Goal: Transaction & Acquisition: Purchase product/service

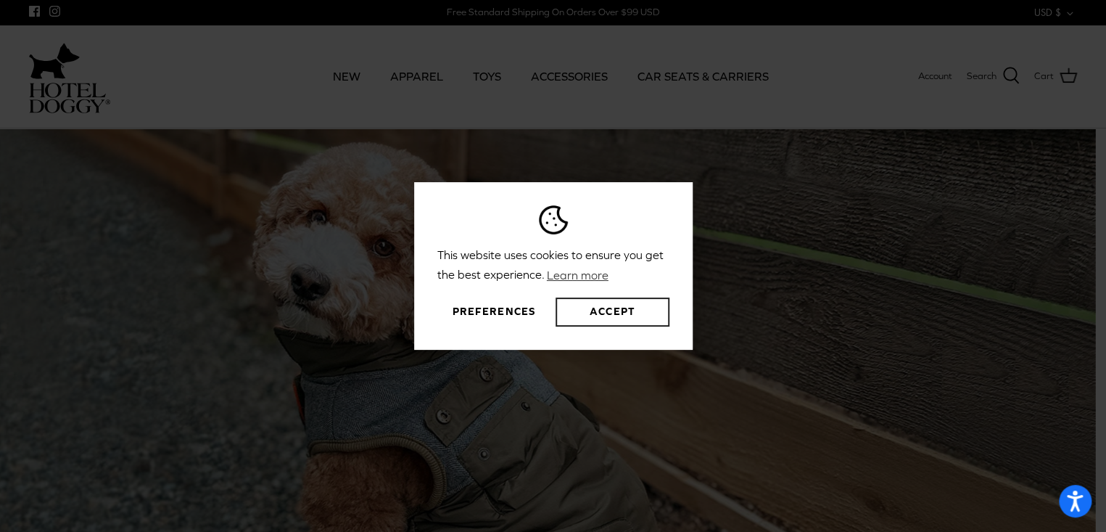
click at [616, 313] on button "Accept" at bounding box center [612, 311] width 113 height 29
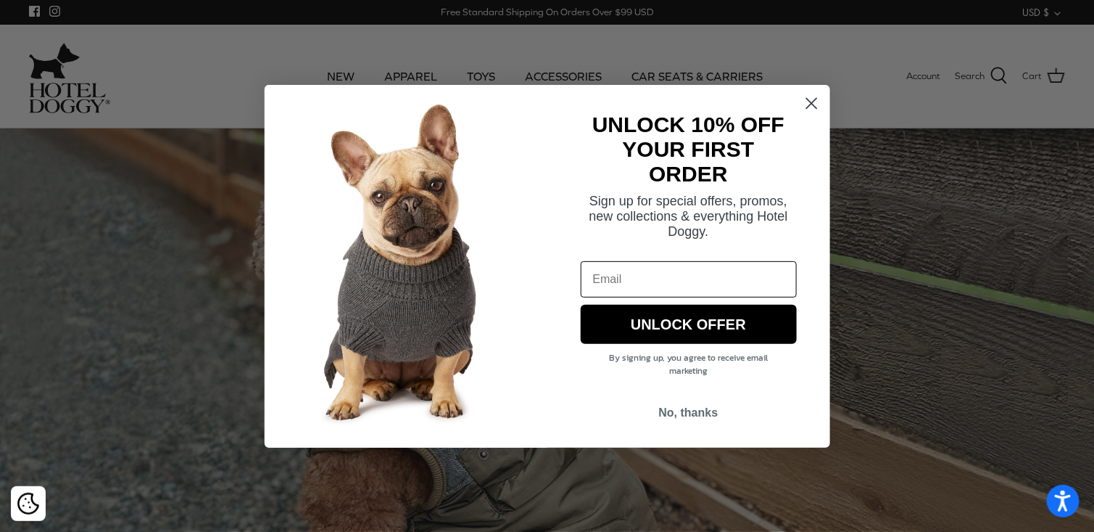
click at [645, 283] on input "Email" at bounding box center [689, 279] width 216 height 36
type input "BELLEART2000@AOL.COM"
click at [679, 330] on button "UNLOCK OFFER" at bounding box center [689, 324] width 216 height 39
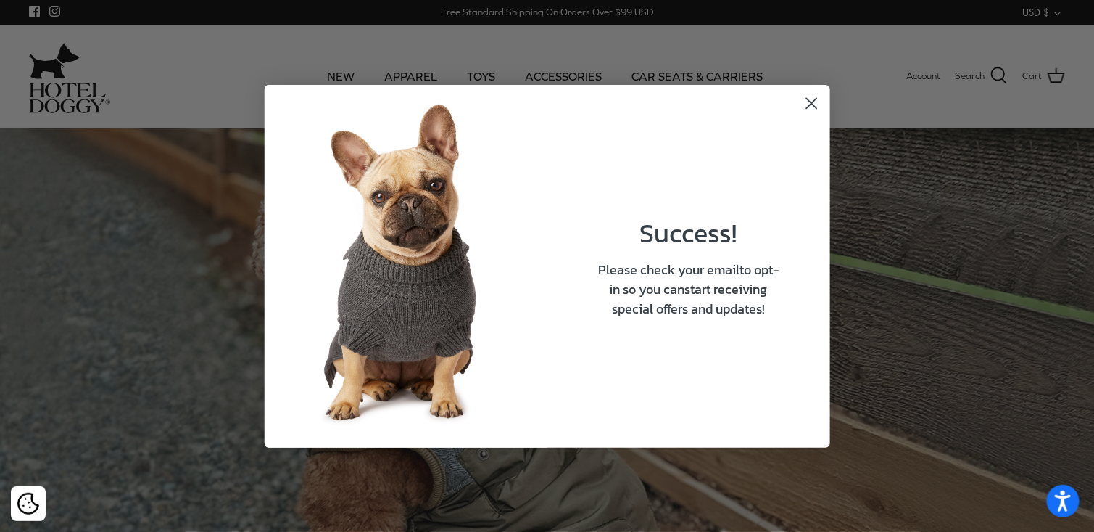
click at [804, 105] on circle "Close dialog" at bounding box center [811, 103] width 24 height 24
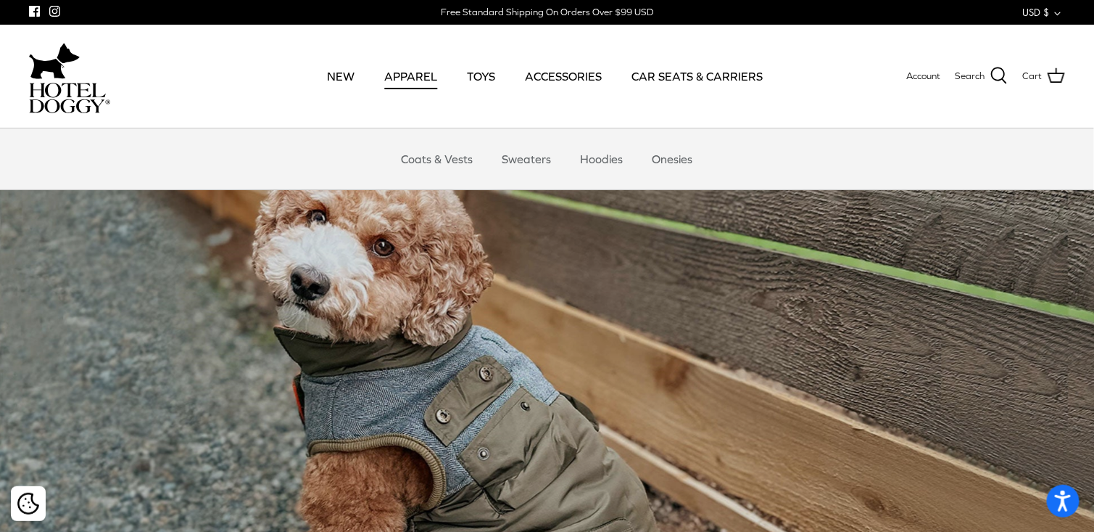
click at [414, 76] on link "APPAREL" at bounding box center [410, 75] width 79 height 49
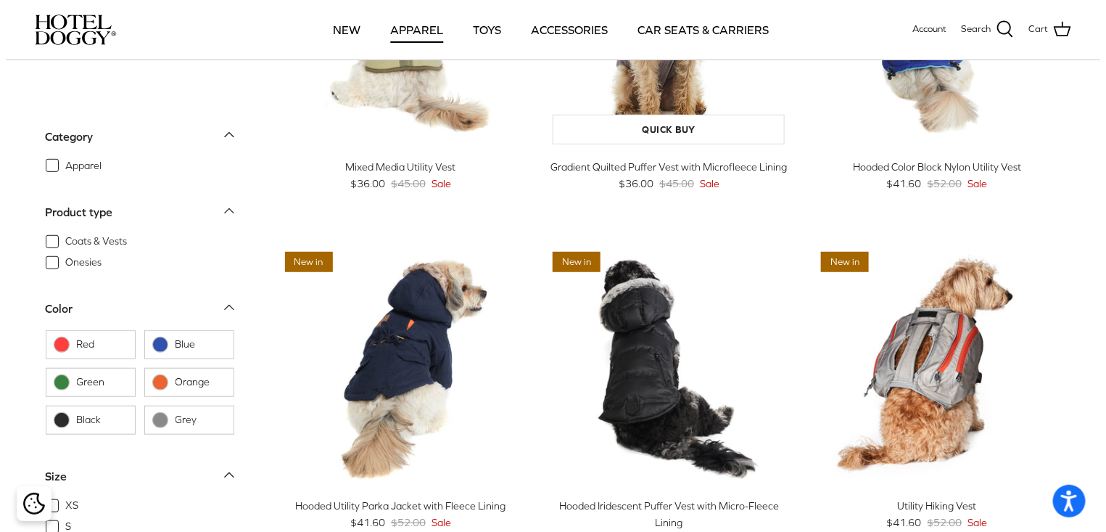
scroll to position [218, 0]
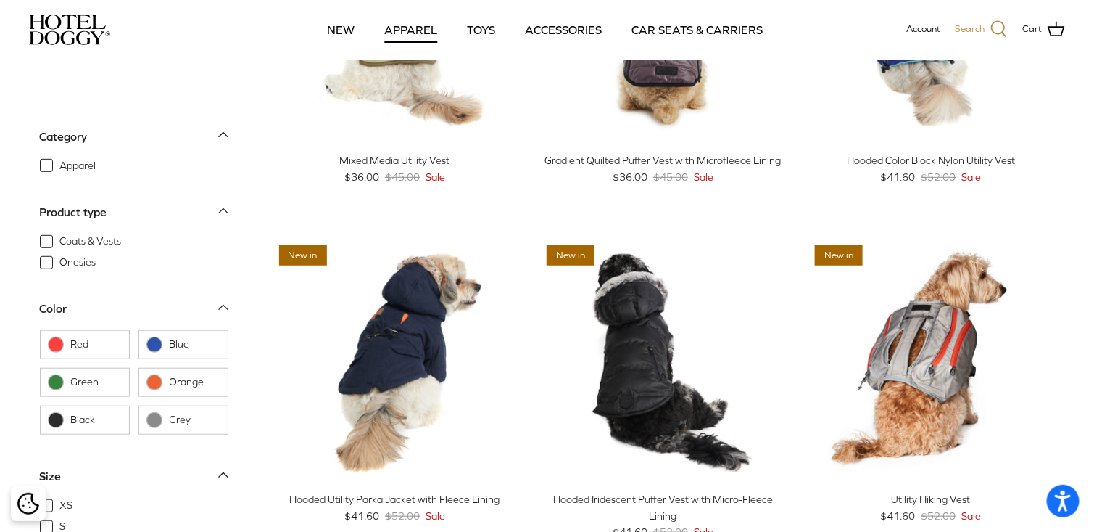
click at [999, 23] on icon at bounding box center [999, 28] width 17 height 17
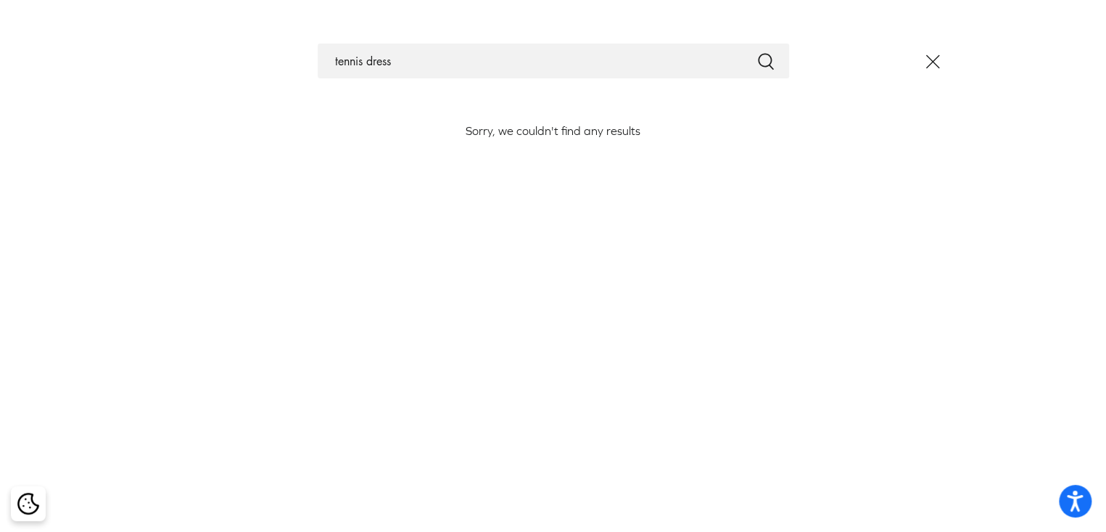
type input "tennis dress"
click at [762, 62] on icon "Submit" at bounding box center [765, 61] width 17 height 17
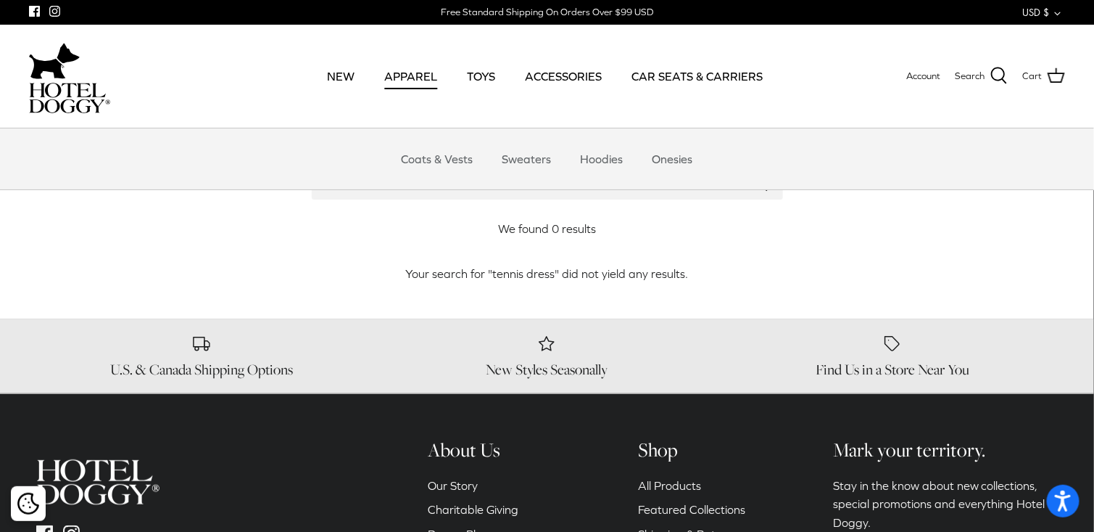
click at [419, 76] on link "APPAREL" at bounding box center [410, 75] width 79 height 49
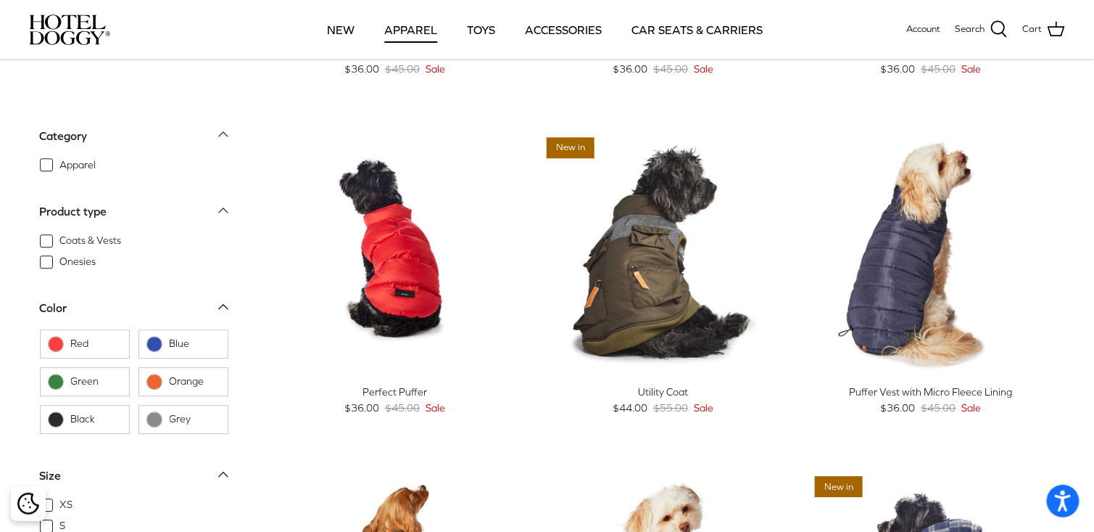
scroll to position [1451, 0]
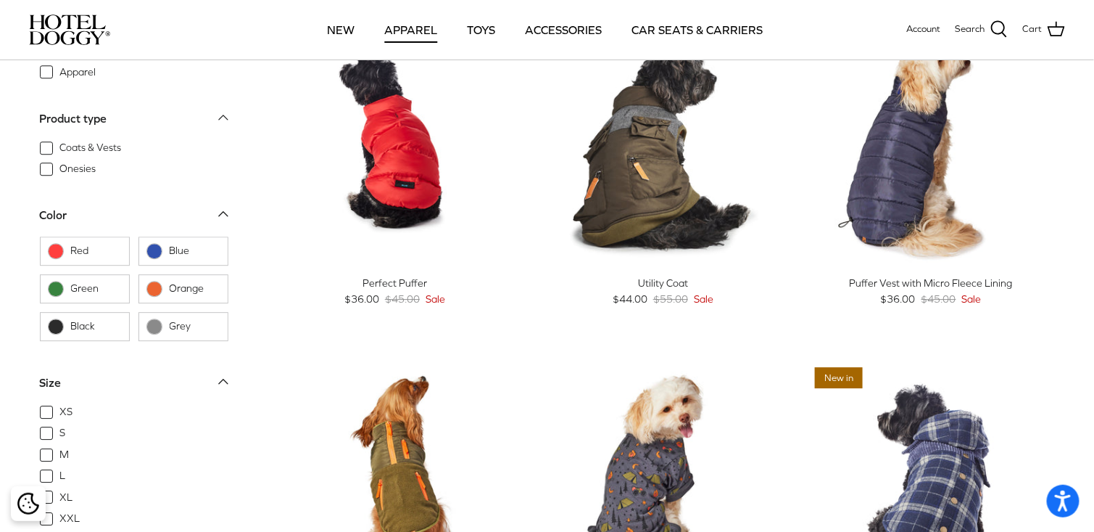
click at [170, 258] on span "Blue" at bounding box center [195, 251] width 51 height 15
click at [147, 252] on input "Blue" at bounding box center [145, 250] width 1 height 1
checkbox input "true"
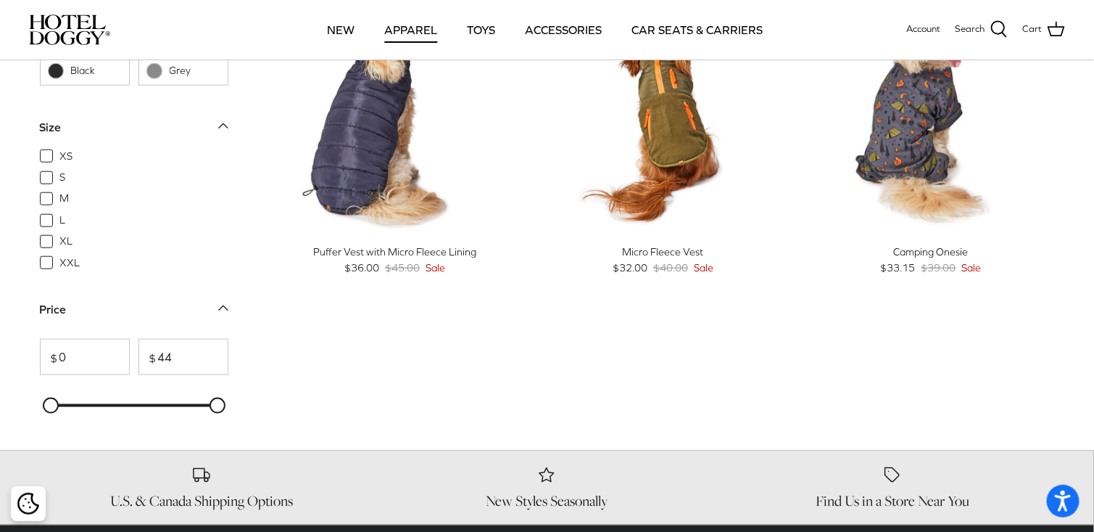
scroll to position [739, 0]
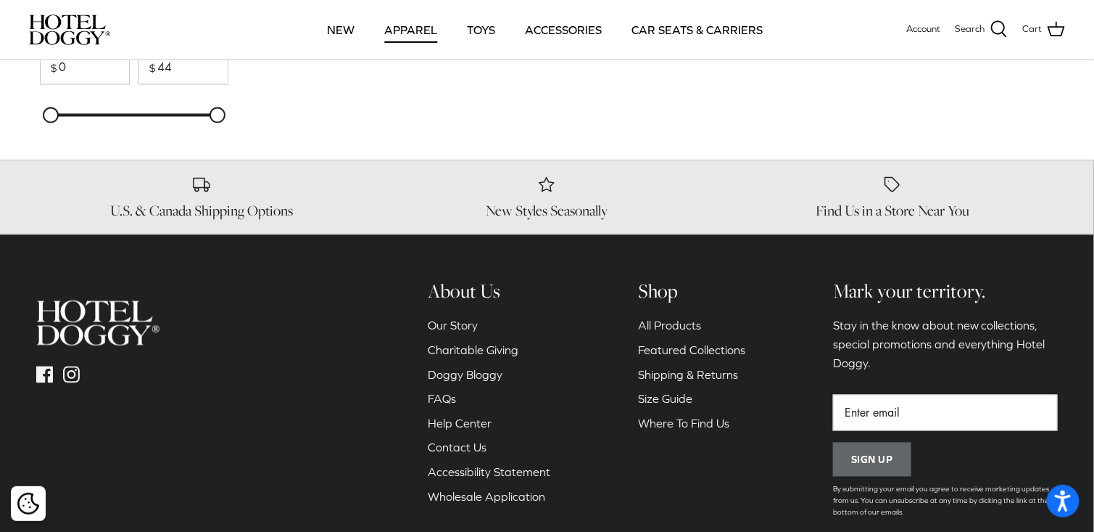
click at [691, 335] on ul "All Products Featured Collections Shipping & Returns Size Guide Where To Find Us" at bounding box center [691, 375] width 107 height 116
click at [687, 328] on link "All Products" at bounding box center [669, 325] width 63 height 13
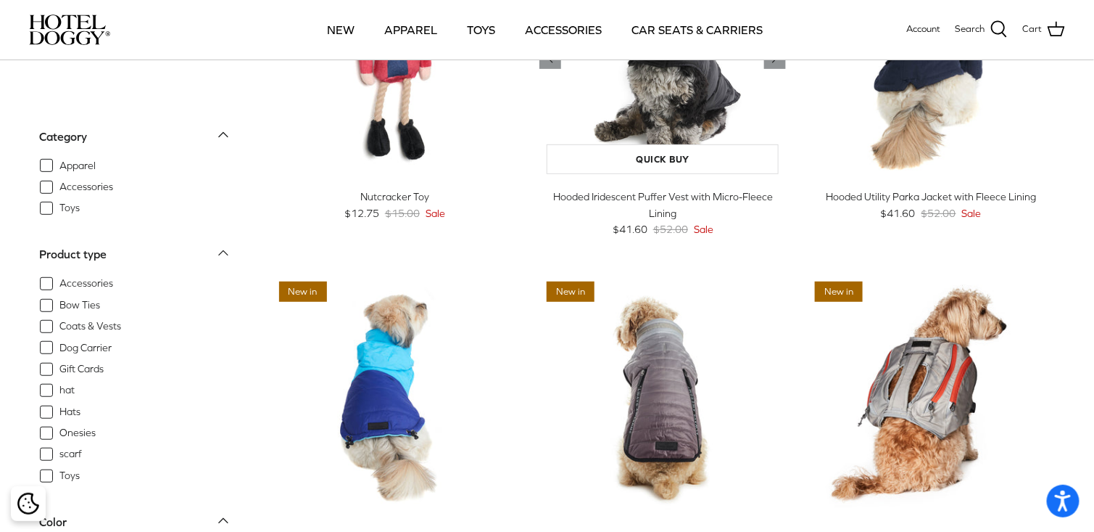
scroll to position [435, 0]
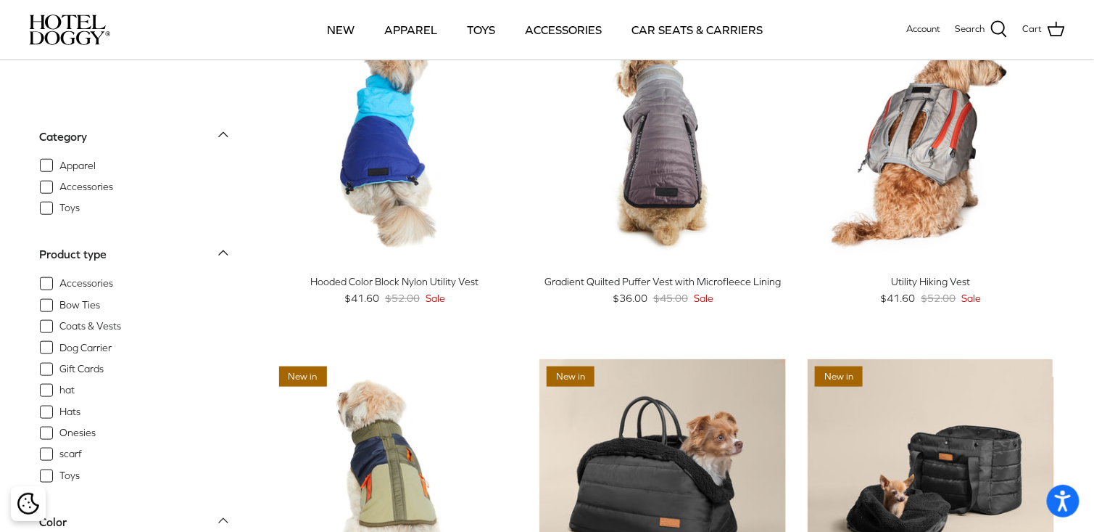
click at [76, 168] on span "Apparel" at bounding box center [78, 165] width 36 height 15
click at [60, 159] on input "Apparel" at bounding box center [59, 157] width 1 height 1
checkbox input "true"
